Goal: Find specific page/section: Find specific page/section

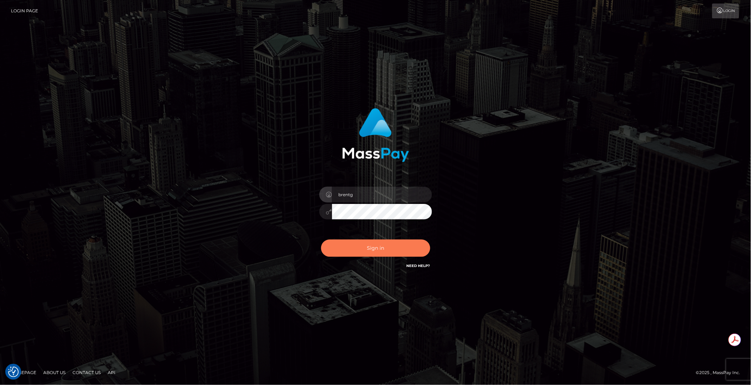
click at [375, 242] on button "Sign in" at bounding box center [375, 247] width 109 height 17
type input "brentg"
click at [378, 250] on button "Sign in" at bounding box center [375, 247] width 109 height 17
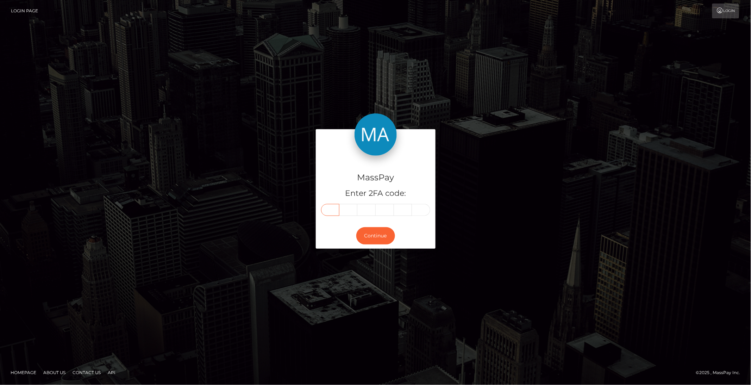
paste input "7"
type input "7"
type input "5"
type input "0"
type input "7"
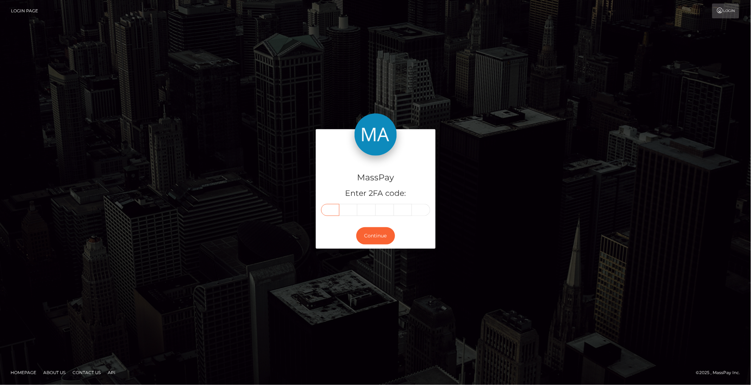
type input "2"
type input "8"
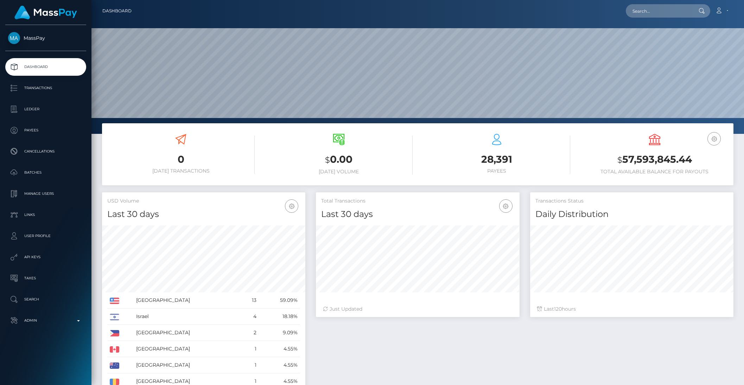
scroll to position [124, 203]
click at [24, 258] on p "API Keys" at bounding box center [45, 257] width 75 height 11
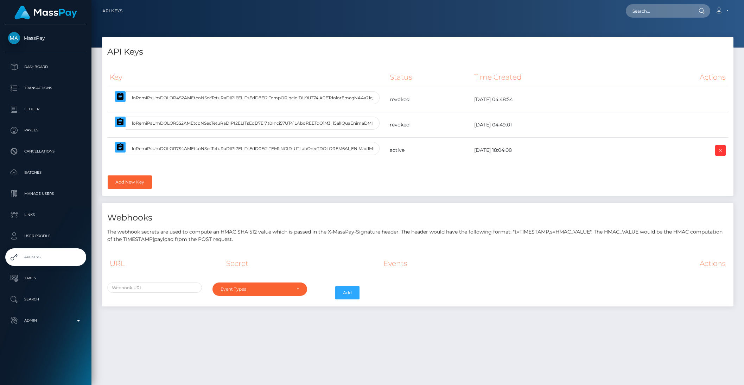
select select
click at [118, 145] on icon "button" at bounding box center [120, 146] width 6 height 7
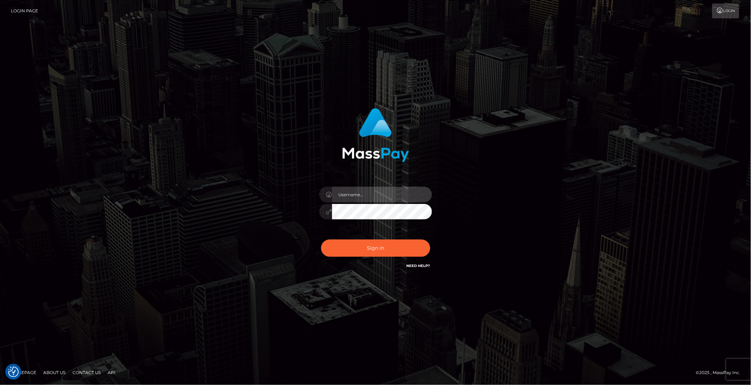
type input "brentg"
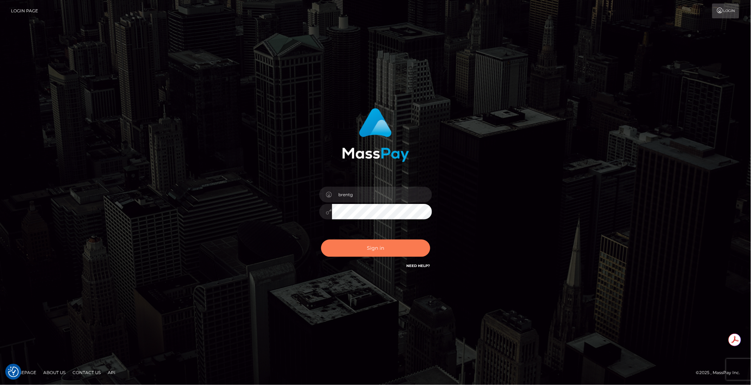
click at [389, 240] on button "Sign in" at bounding box center [375, 247] width 109 height 17
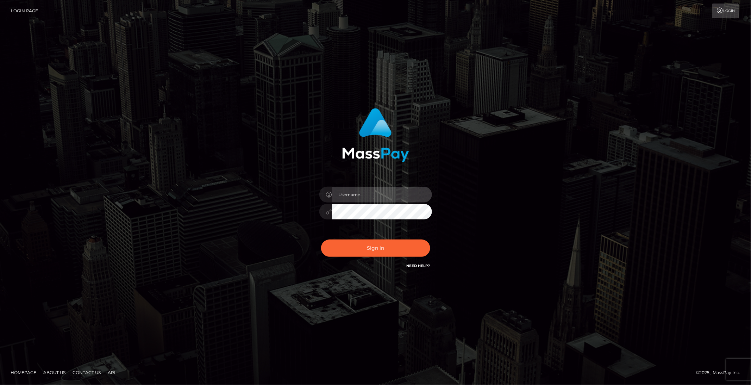
type input "brentg"
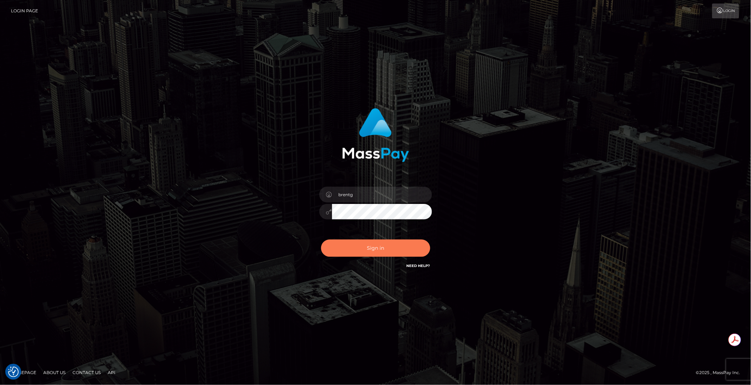
click at [376, 246] on button "Sign in" at bounding box center [375, 247] width 109 height 17
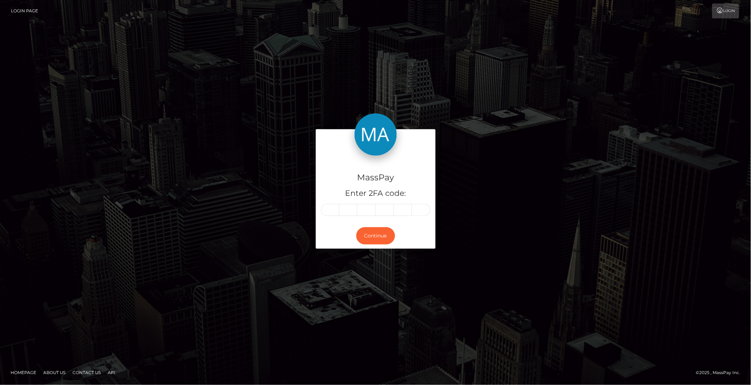
click at [325, 214] on input "text" at bounding box center [330, 210] width 18 height 12
type input "1"
type input "4"
type input "7"
type input "6"
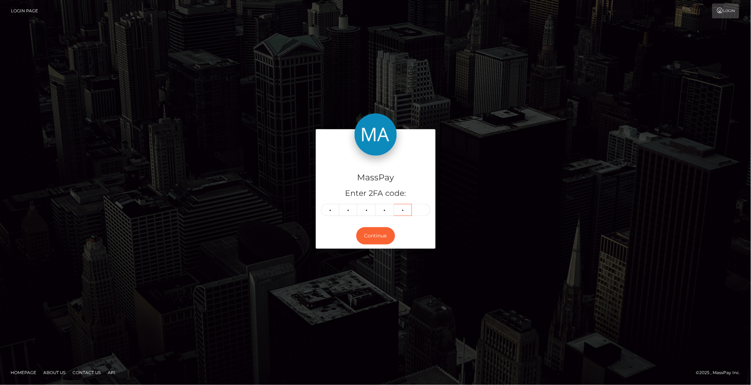
type input "6"
type input "7"
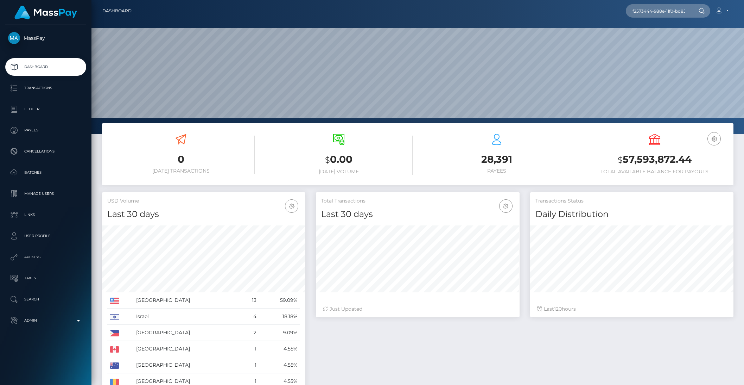
scroll to position [0, 38]
type input "f2573444-988e-11f0-bd85-0694aced620b"
click at [645, 38] on link "[PERSON_NAME]" at bounding box center [654, 36] width 56 height 13
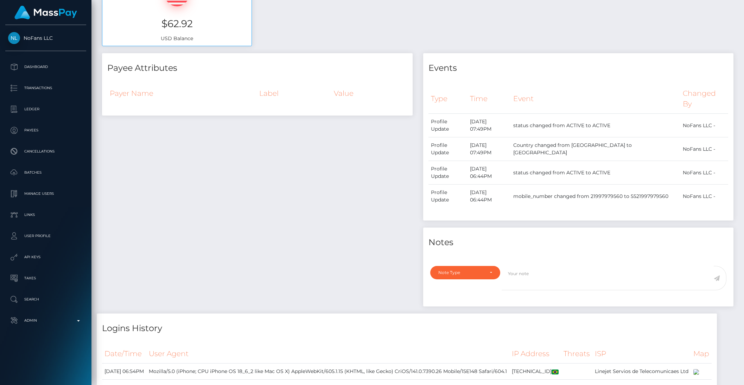
scroll to position [38, 0]
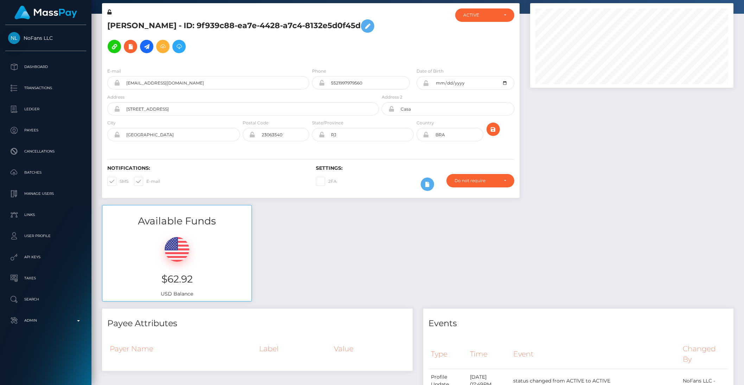
scroll to position [84, 203]
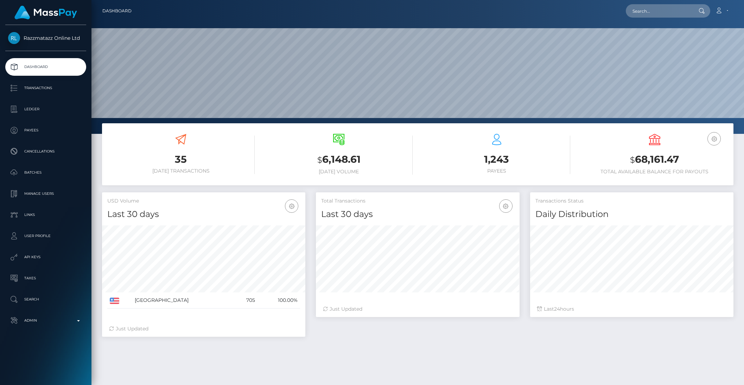
scroll to position [124, 203]
click at [29, 113] on p "Ledger" at bounding box center [45, 109] width 75 height 11
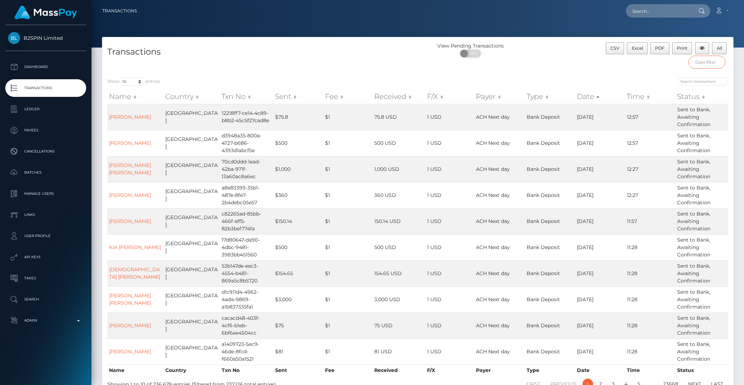
click at [699, 64] on input "text" at bounding box center [707, 62] width 37 height 13
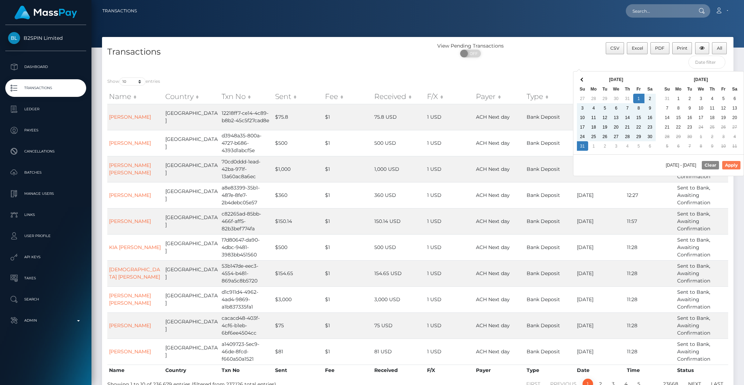
click at [729, 165] on button "Apply" at bounding box center [732, 165] width 18 height 8
type input "08/01/2025 - 08/31/2025"
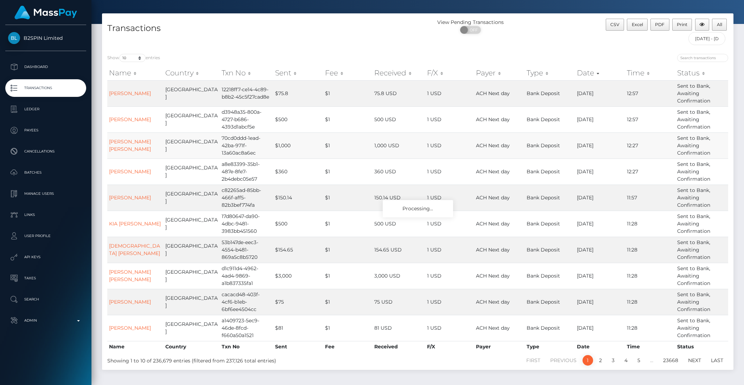
scroll to position [29, 0]
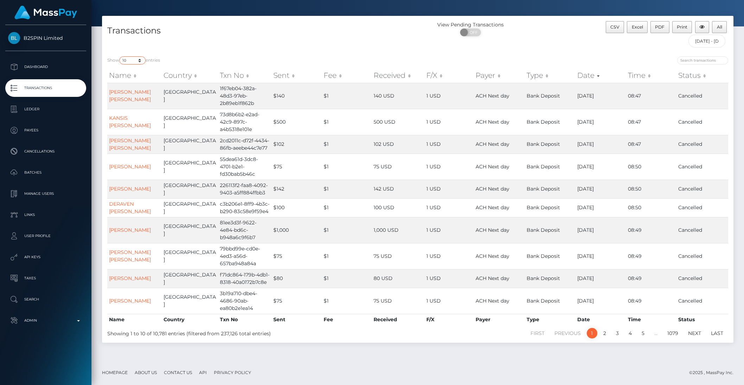
click at [140, 56] on select "10 25 50 100 250 500 1,000 3,500 All" at bounding box center [132, 60] width 26 height 8
click at [120, 56] on select "10 25 50 100 250 500 1,000 3,500 All" at bounding box center [132, 60] width 26 height 8
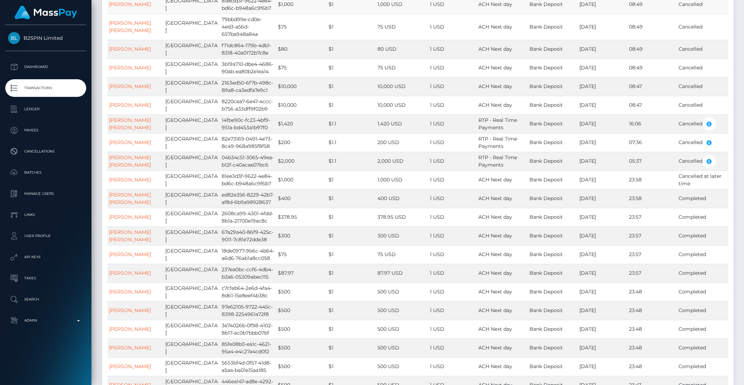
scroll to position [0, 0]
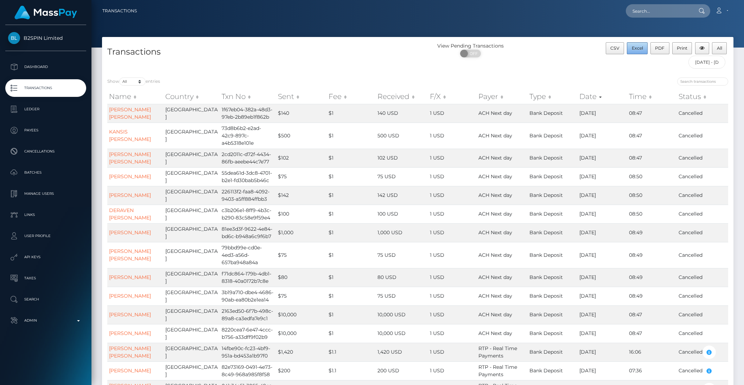
click at [638, 51] on button "Excel" at bounding box center [637, 48] width 21 height 12
click at [132, 82] on select "10 25 50 100 250 500 1,000 3,500 All" at bounding box center [132, 81] width 26 height 8
select select "10"
click at [120, 77] on select "10 25 50 100 250 500 1,000 3,500 All" at bounding box center [132, 81] width 26 height 8
click at [226, 56] on h4 "Transactions" at bounding box center [259, 52] width 305 height 12
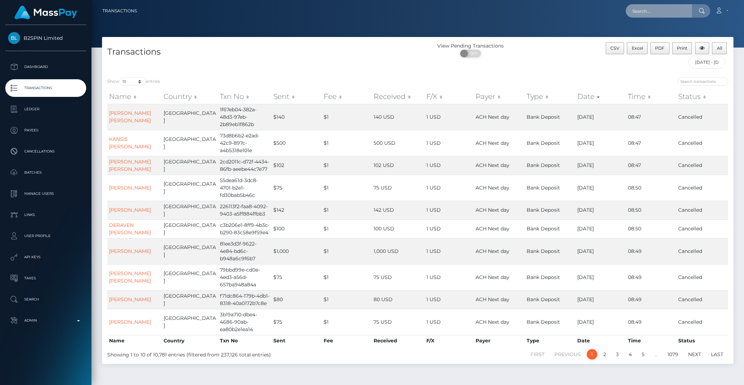
click at [656, 9] on input "text" at bounding box center [659, 10] width 66 height 13
click at [656, 10] on input "text" at bounding box center [659, 10] width 66 height 13
paste input "f2573444-988e-11f0-bd85-0694aced620b"
type input "f2573444-988e-11f0-bd85-0694aced620b"
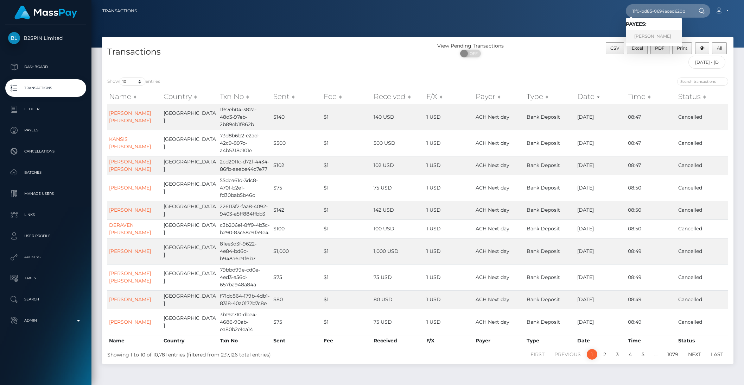
scroll to position [0, 0]
click at [659, 33] on link "LUZIA AZEVEDO" at bounding box center [654, 36] width 56 height 13
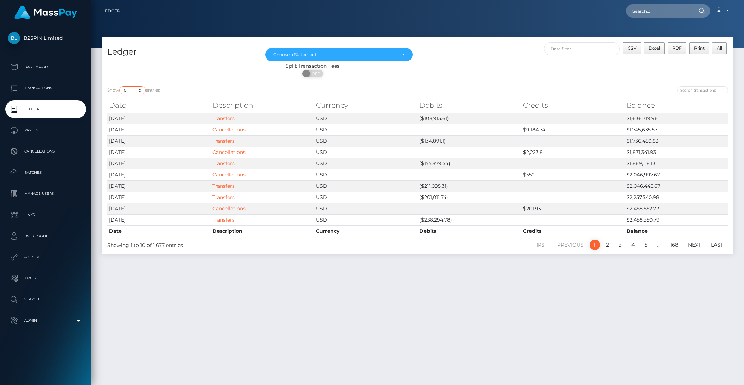
click at [133, 91] on select "10 25 50 100 250" at bounding box center [132, 90] width 26 height 8
click at [120, 86] on select "10 25 50 100 250" at bounding box center [132, 90] width 26 height 8
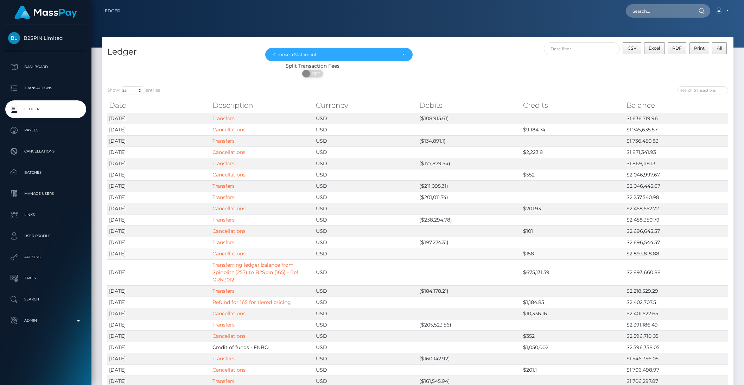
click at [301, 254] on td "Cancellations" at bounding box center [262, 253] width 103 height 11
click at [132, 92] on select "10 25 50 100 250" at bounding box center [132, 90] width 26 height 8
select select "10"
click at [120, 86] on select "10 25 50 100 250" at bounding box center [132, 90] width 26 height 8
click at [243, 74] on div "ON OFF" at bounding box center [312, 75] width 421 height 11
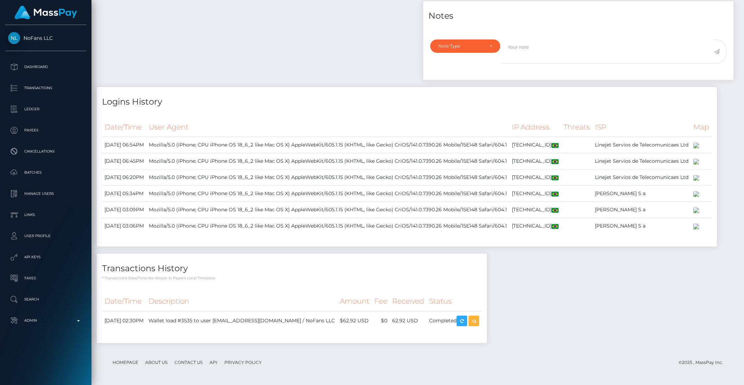
scroll to position [418, 0]
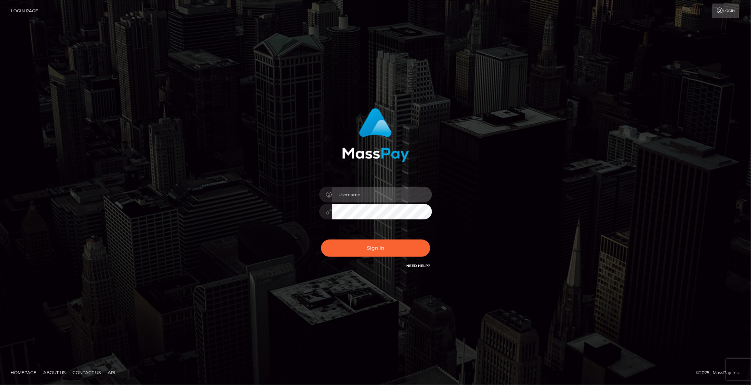
type input "brentg"
